Goal: Information Seeking & Learning: Learn about a topic

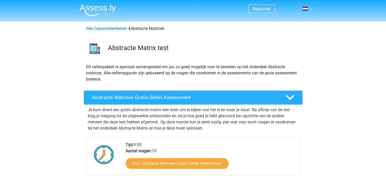
scroll to position [60, 0]
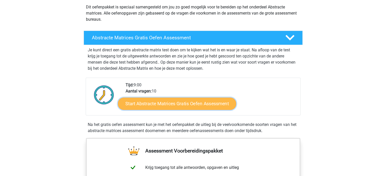
click at [131, 108] on link "Start Abstracte Matrices Gratis Oefen Assessment" at bounding box center [177, 103] width 118 height 12
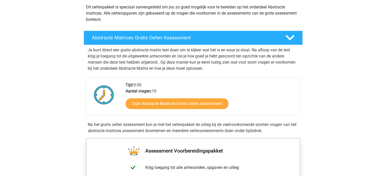
scroll to position [142, 0]
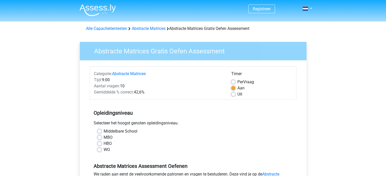
click at [104, 150] on label "WO" at bounding box center [107, 150] width 6 height 6
click at [99, 150] on input "WO" at bounding box center [99, 149] width 4 height 5
radio input "true"
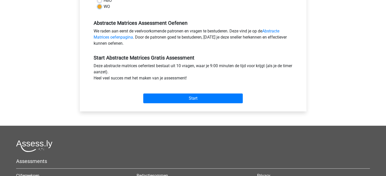
scroll to position [143, 0]
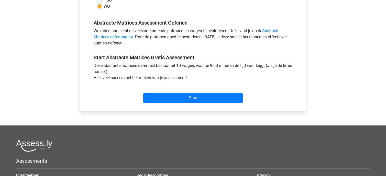
click at [184, 90] on div "Start" at bounding box center [193, 94] width 207 height 18
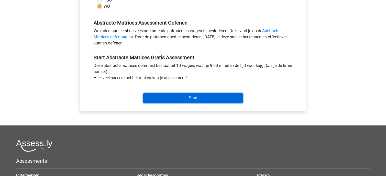
click at [186, 98] on input "Start" at bounding box center [192, 98] width 99 height 10
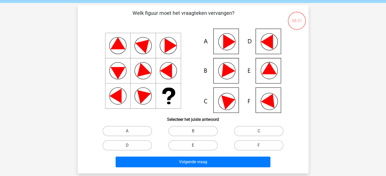
scroll to position [17, 0]
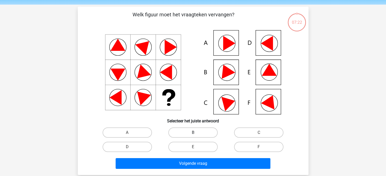
click at [192, 134] on label "B" at bounding box center [192, 133] width 49 height 10
click at [193, 134] on input "B" at bounding box center [194, 134] width 3 height 3
radio input "true"
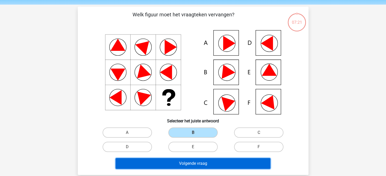
click at [189, 162] on button "Volgende vraag" at bounding box center [193, 163] width 155 height 11
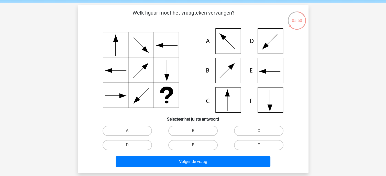
scroll to position [20, 0]
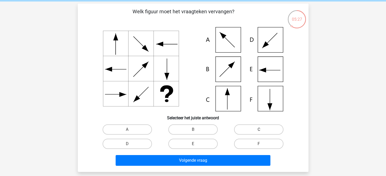
click at [258, 129] on label "C" at bounding box center [258, 130] width 49 height 10
click at [259, 130] on input "C" at bounding box center [260, 131] width 3 height 3
radio input "true"
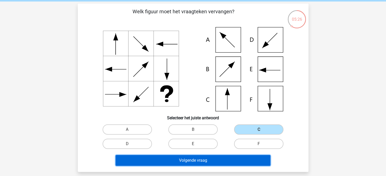
click at [200, 165] on button "Volgende vraag" at bounding box center [193, 160] width 155 height 11
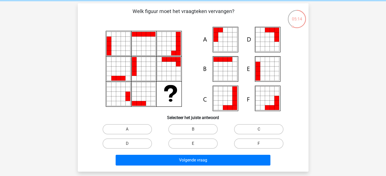
scroll to position [20, 0]
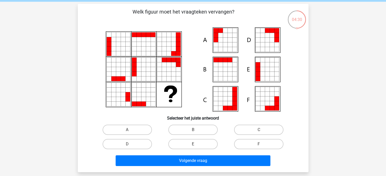
drag, startPoint x: 59, startPoint y: 110, endPoint x: 115, endPoint y: 92, distance: 58.5
click at [115, 92] on div "Registreer Nederlands English" at bounding box center [193, 149] width 386 height 339
click at [190, 146] on label "E" at bounding box center [192, 144] width 49 height 10
click at [193, 146] on input "E" at bounding box center [194, 145] width 3 height 3
radio input "true"
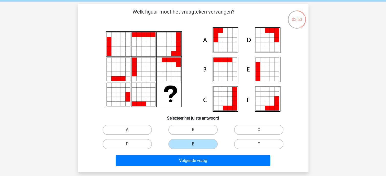
click at [132, 127] on label "A" at bounding box center [127, 130] width 49 height 10
click at [130, 130] on input "A" at bounding box center [128, 131] width 3 height 3
radio input "true"
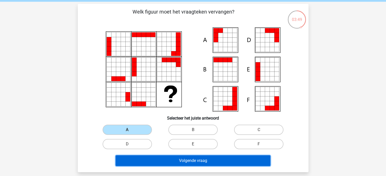
click at [164, 159] on button "Volgende vraag" at bounding box center [193, 160] width 155 height 11
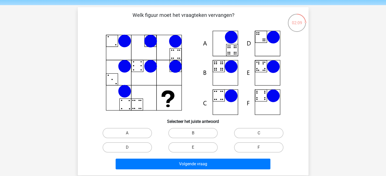
scroll to position [16, 0]
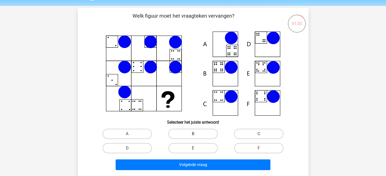
click at [189, 137] on label "B" at bounding box center [192, 134] width 49 height 10
click at [193, 137] on input "B" at bounding box center [194, 135] width 3 height 3
radio input "true"
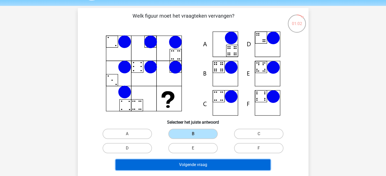
click at [189, 162] on button "Volgende vraag" at bounding box center [193, 165] width 155 height 11
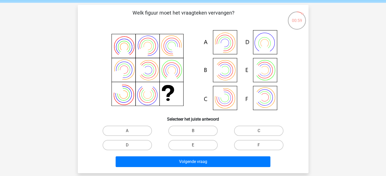
scroll to position [18, 0]
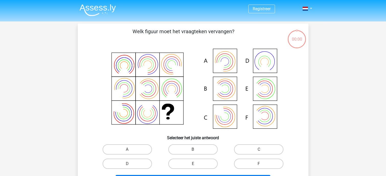
scroll to position [18, 0]
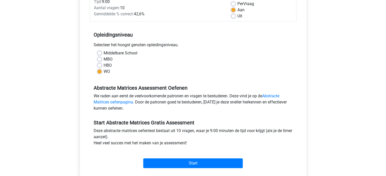
scroll to position [78, 0]
